Goal: Task Accomplishment & Management: Use online tool/utility

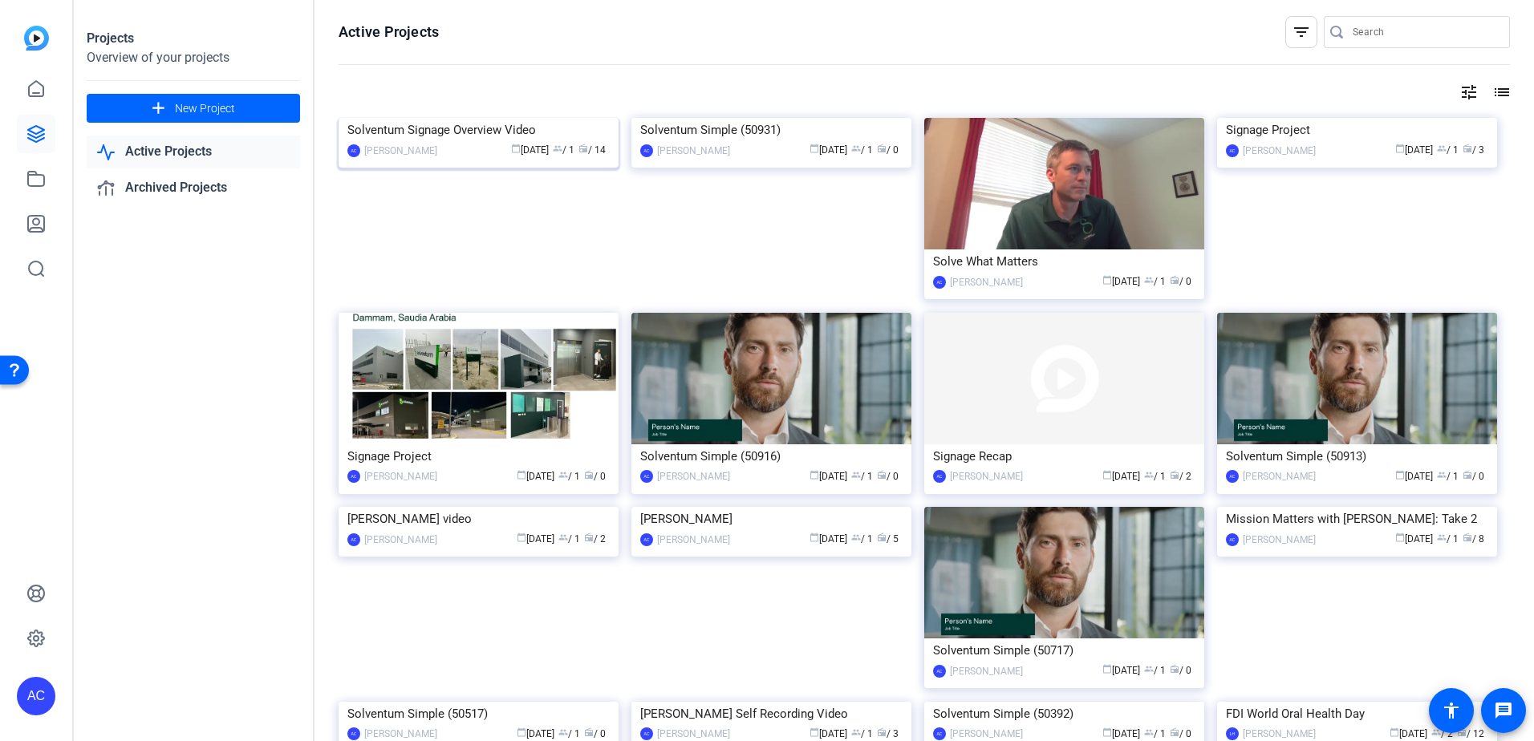
click at [498, 118] on img at bounding box center [478, 118] width 280 height 0
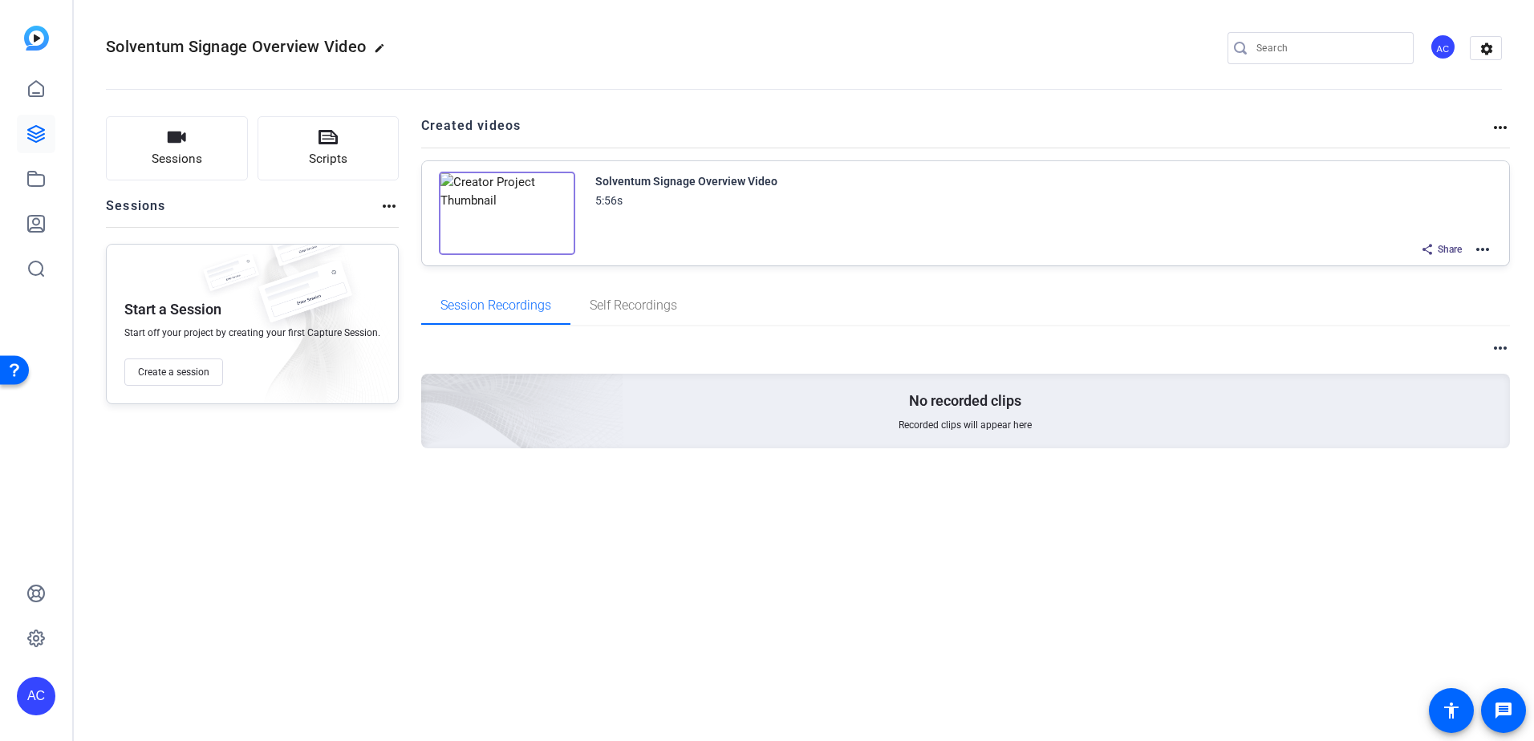
click at [511, 201] on img at bounding box center [507, 213] width 136 height 83
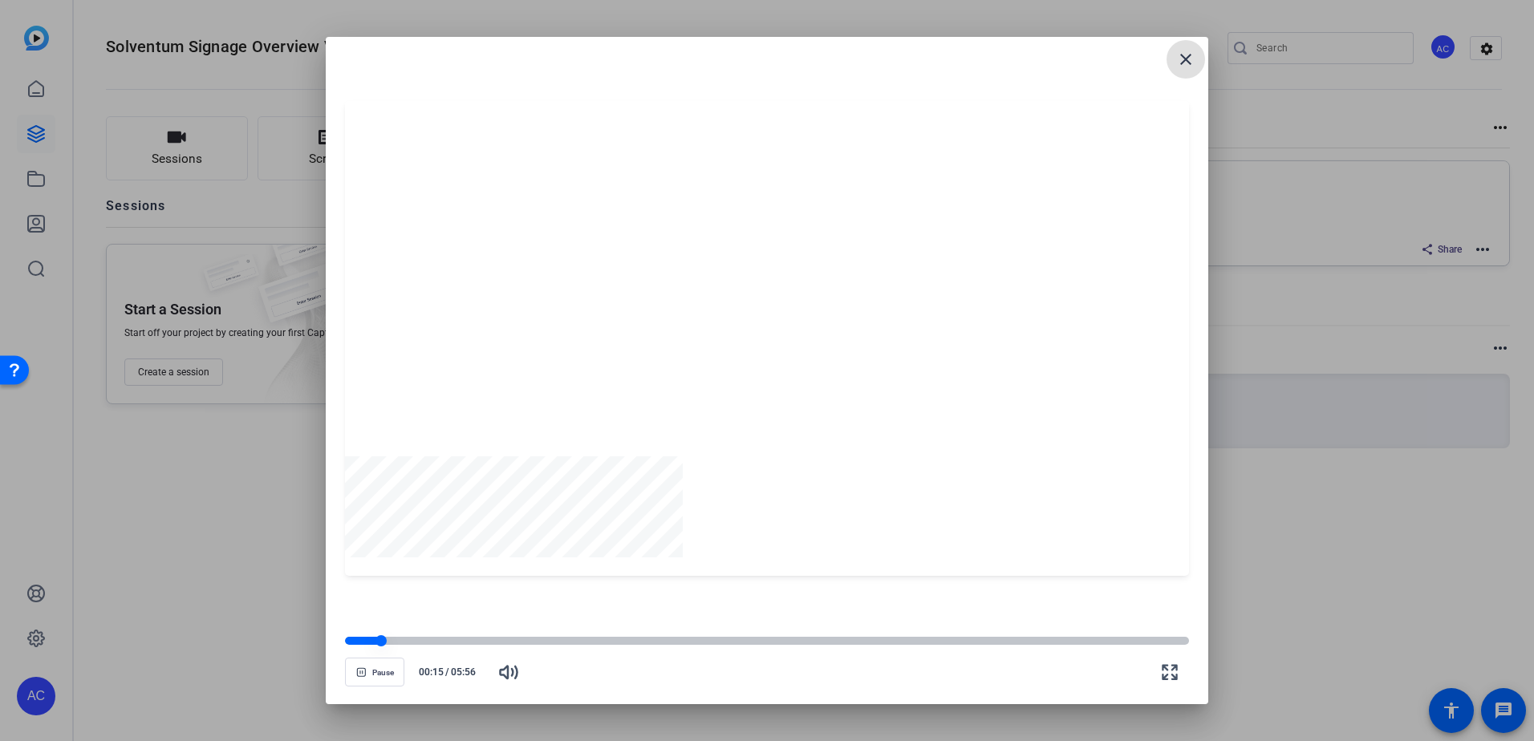
click at [1026, 637] on div at bounding box center [767, 641] width 844 height 8
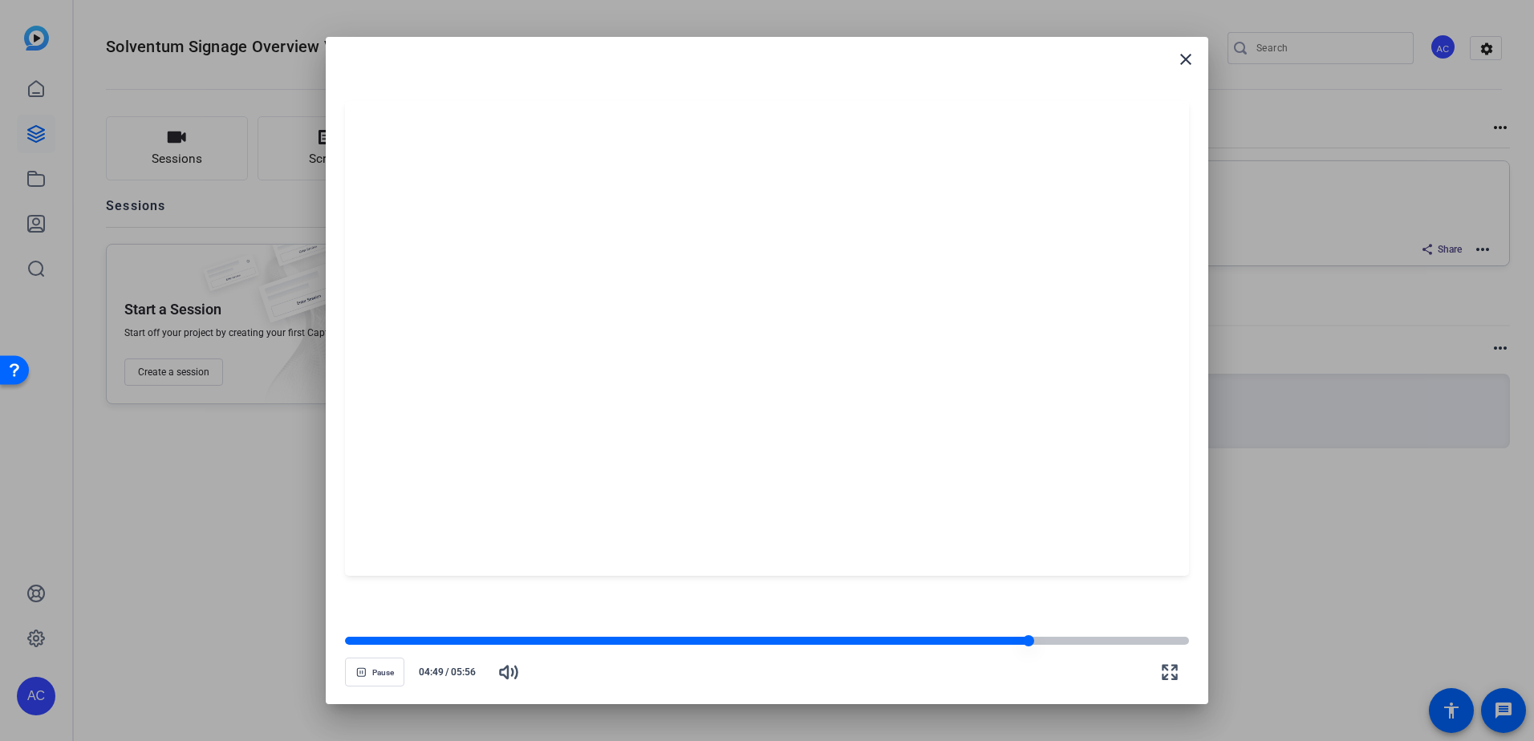
click at [1087, 641] on div at bounding box center [767, 641] width 844 height 8
click at [1145, 637] on div at bounding box center [767, 641] width 844 height 8
click at [1141, 651] on div "Pause 05:56 / 05:56" at bounding box center [767, 663] width 844 height 56
click at [1125, 648] on div "Pause 05:56 / 05:56" at bounding box center [767, 663] width 844 height 56
click at [1110, 642] on div at bounding box center [767, 641] width 844 height 8
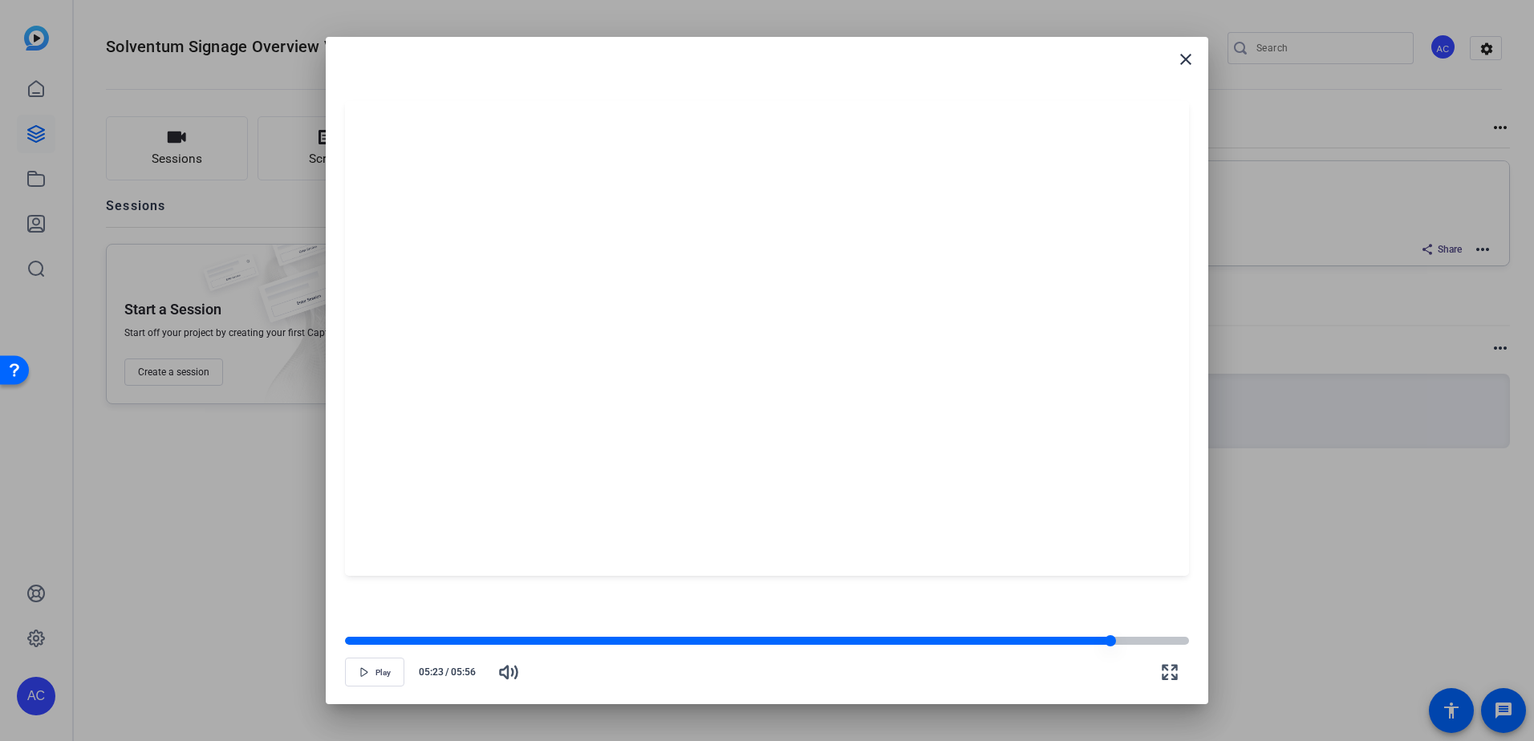
click at [1129, 642] on div at bounding box center [767, 641] width 844 height 8
click at [1178, 58] on mat-icon "close" at bounding box center [1185, 59] width 19 height 19
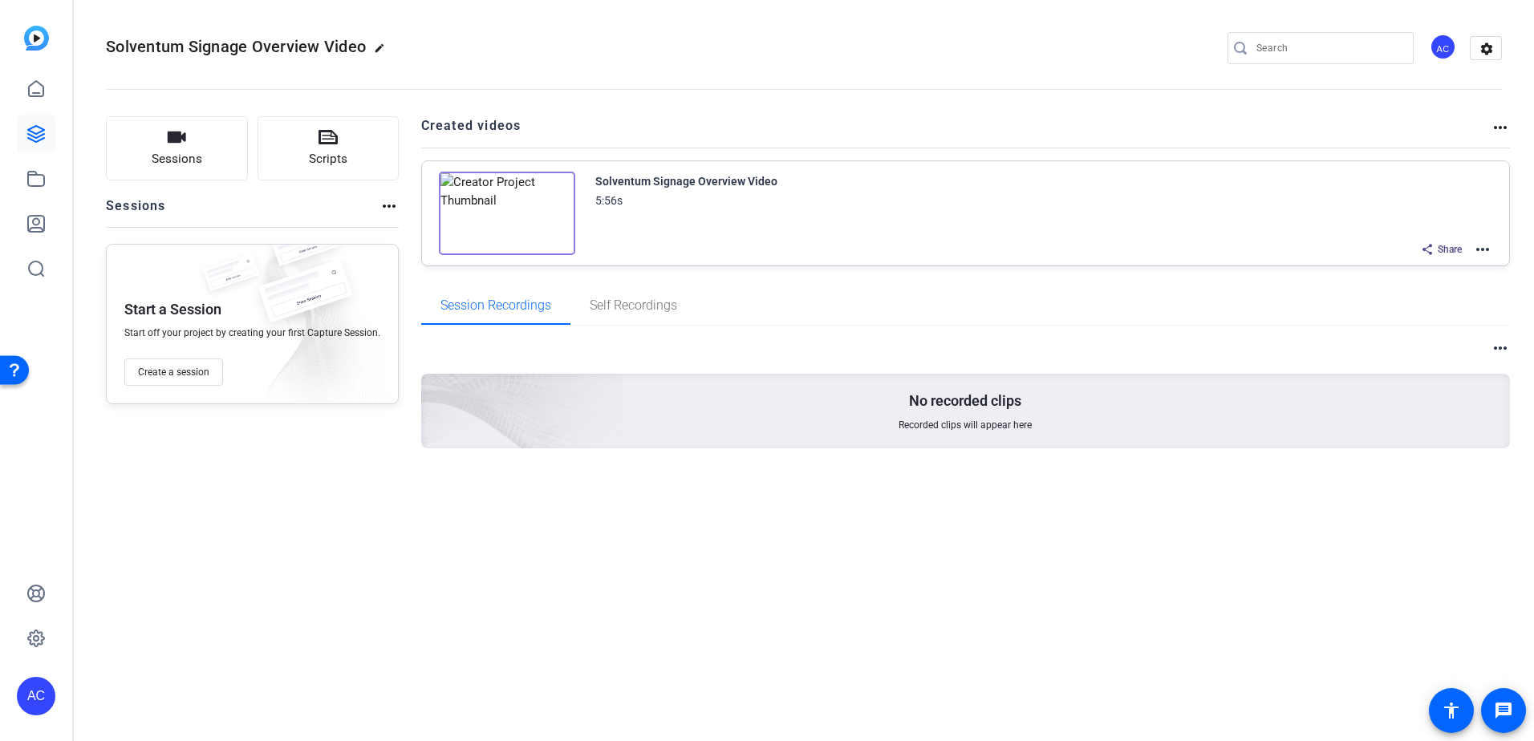
click at [1477, 245] on mat-icon "more_horiz" at bounding box center [1482, 249] width 19 height 19
click at [1434, 267] on span "Edit in Creator" at bounding box center [1423, 268] width 111 height 19
